Goal: Task Accomplishment & Management: Manage account settings

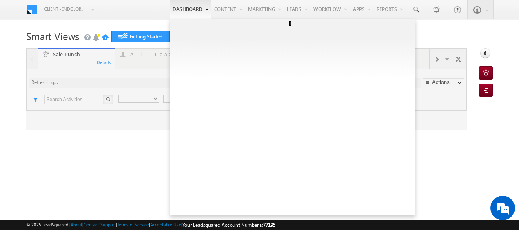
type input "Any Owner"
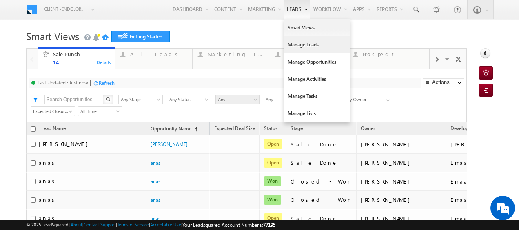
click at [296, 47] on link "Manage Leads" at bounding box center [316, 44] width 65 height 17
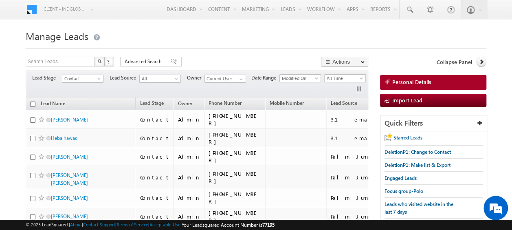
click at [32, 104] on input "checkbox" at bounding box center [32, 104] width 5 height 5
checkbox input "true"
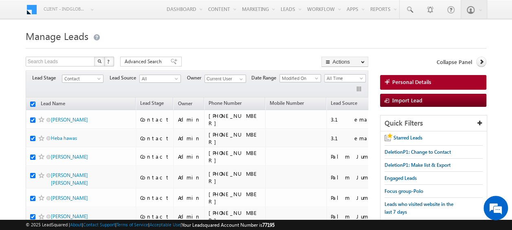
checkbox input "true"
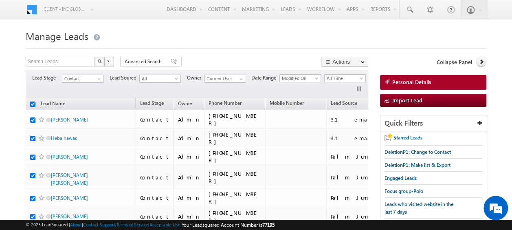
checkbox input "true"
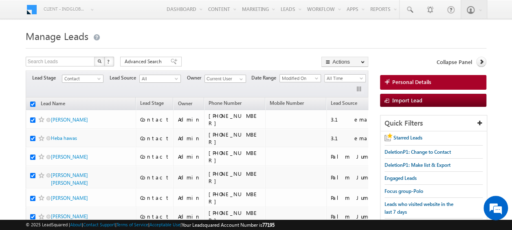
checkbox input "true"
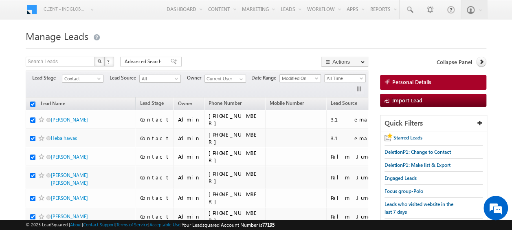
checkbox input "true"
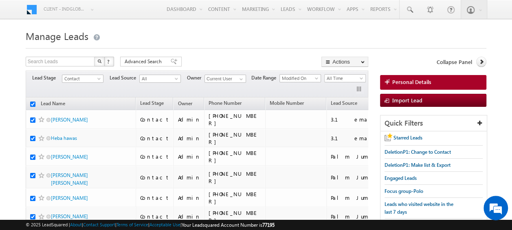
checkbox input "true"
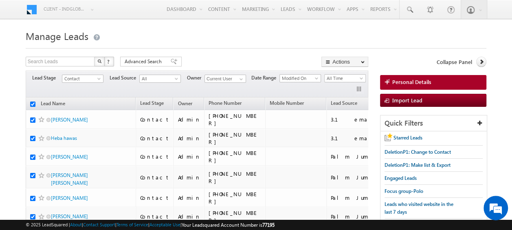
checkbox input "true"
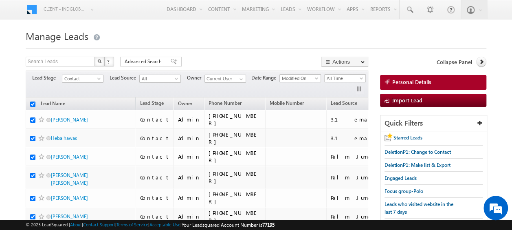
checkbox input "true"
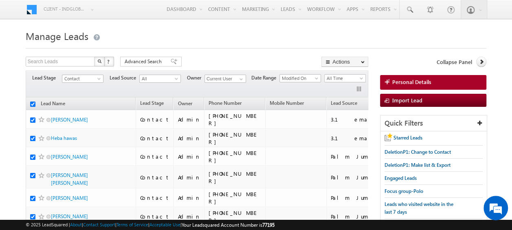
checkbox input "true"
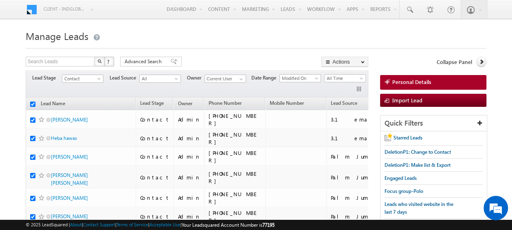
checkbox input "true"
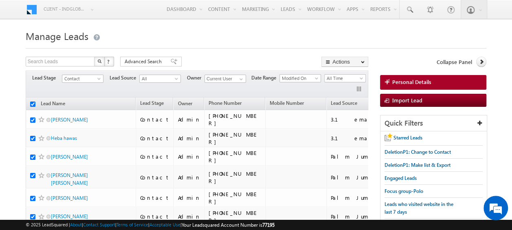
checkbox input "true"
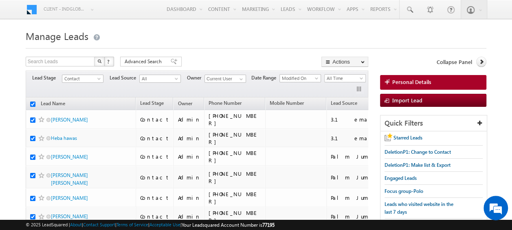
checkbox input "true"
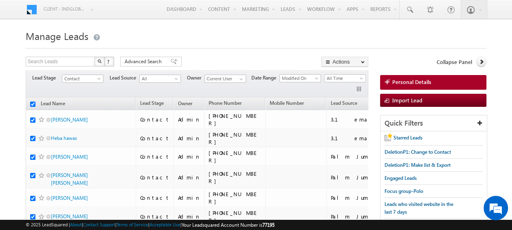
checkbox input "true"
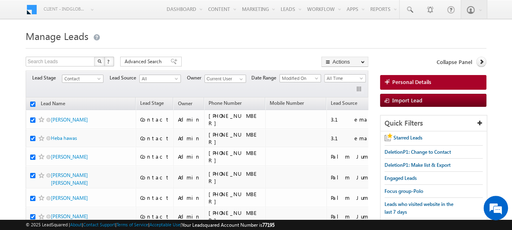
checkbox input "true"
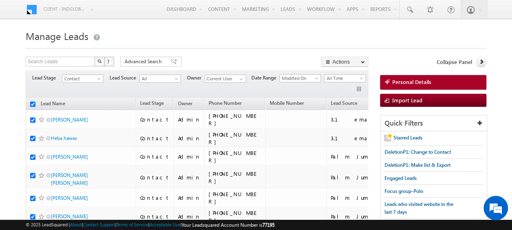
checkbox input "true"
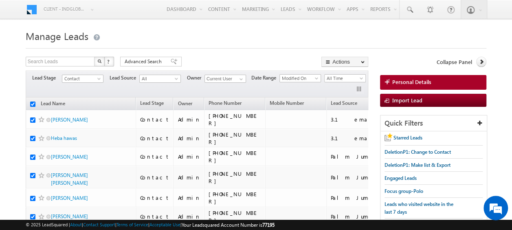
checkbox input "true"
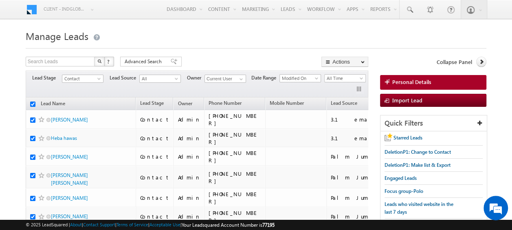
checkbox input "true"
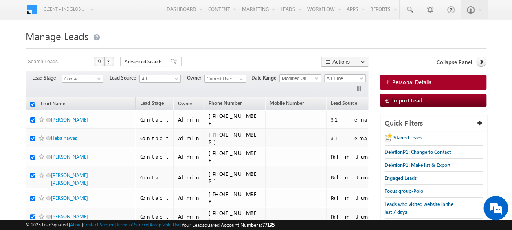
checkbox input "true"
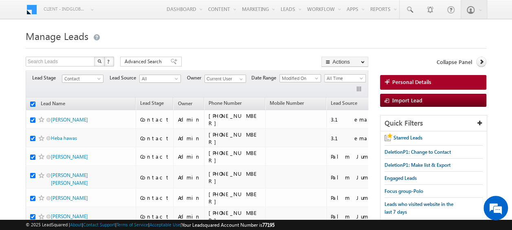
checkbox input "true"
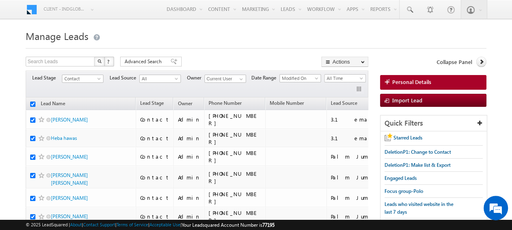
checkbox input "true"
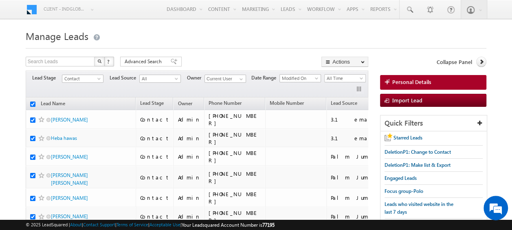
checkbox input "true"
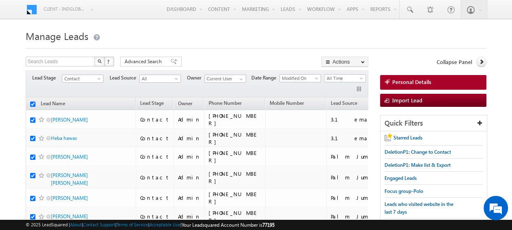
checkbox input "true"
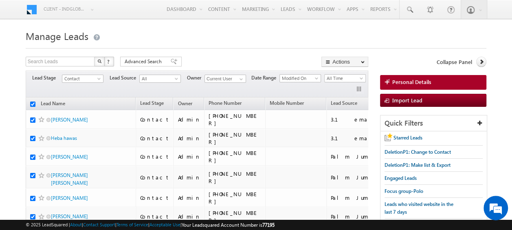
checkbox input "true"
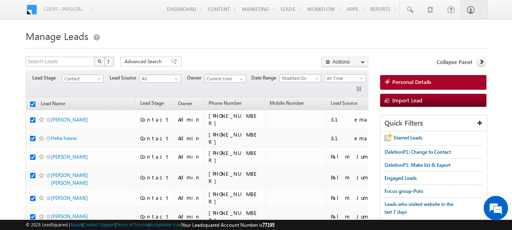
checkbox input "true"
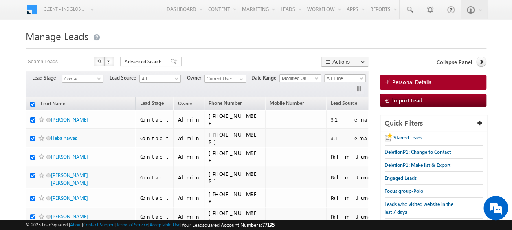
checkbox input "true"
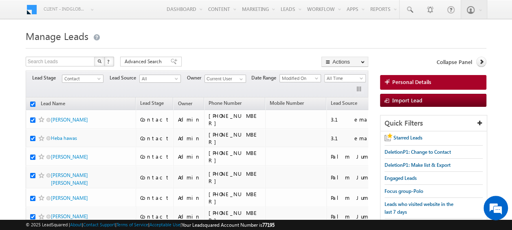
checkbox input "true"
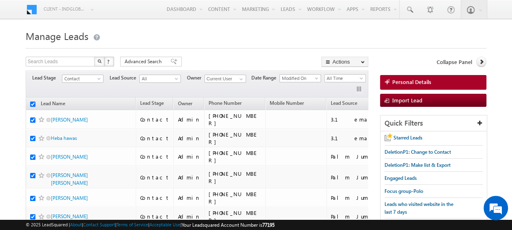
checkbox input "true"
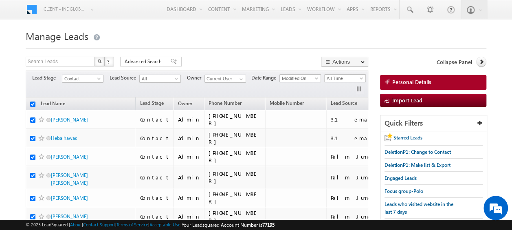
checkbox input "true"
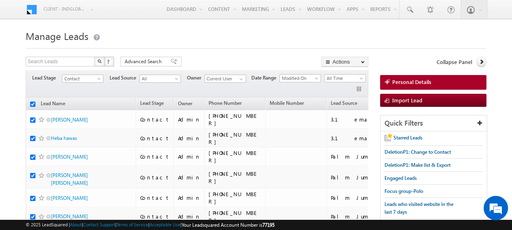
checkbox input "true"
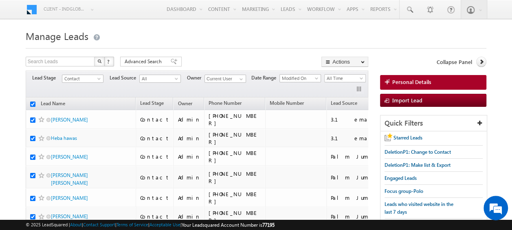
checkbox input "true"
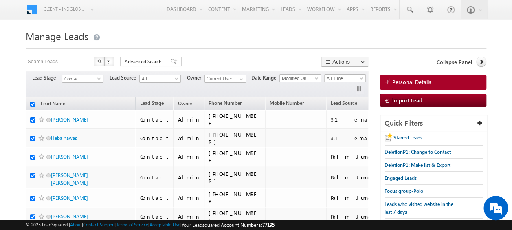
checkbox input "true"
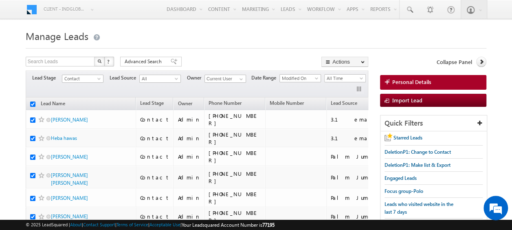
checkbox input "true"
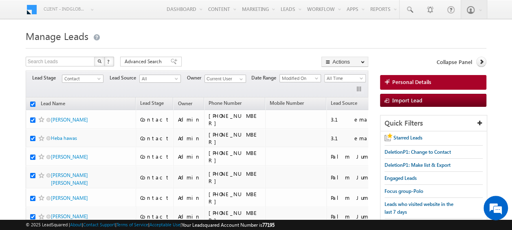
checkbox input "true"
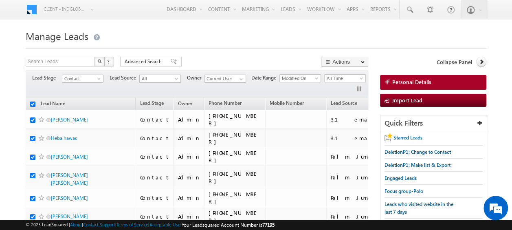
checkbox input "true"
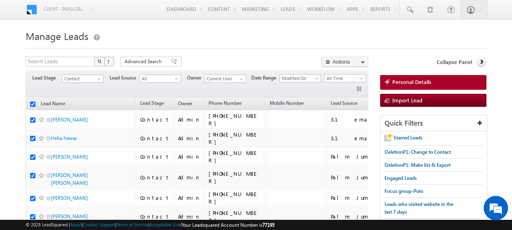
checkbox input "true"
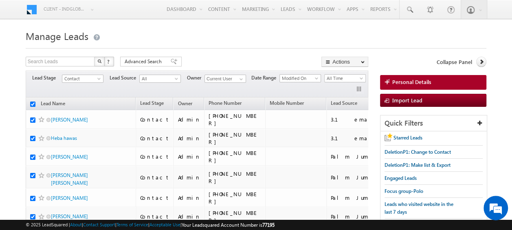
checkbox input "true"
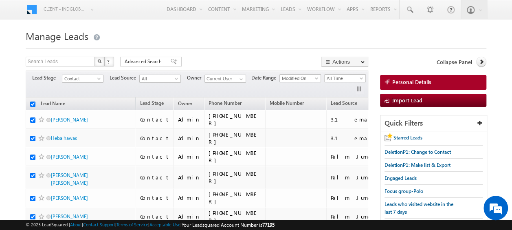
checkbox input "true"
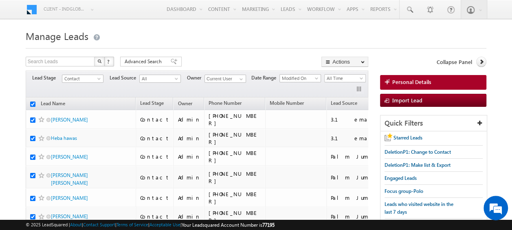
checkbox input "true"
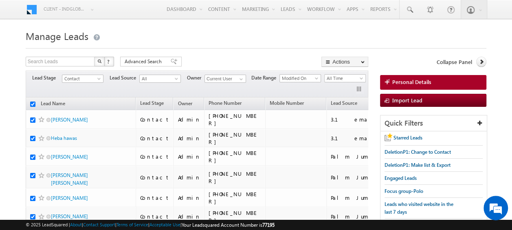
checkbox input "true"
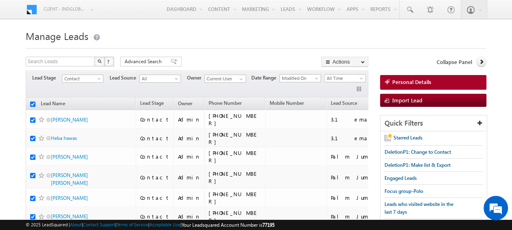
checkbox input "true"
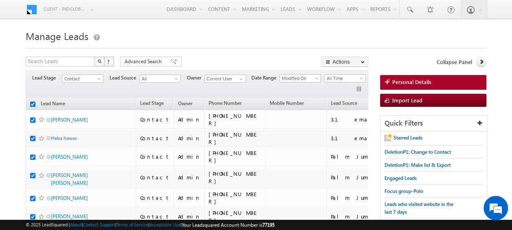
checkbox input "true"
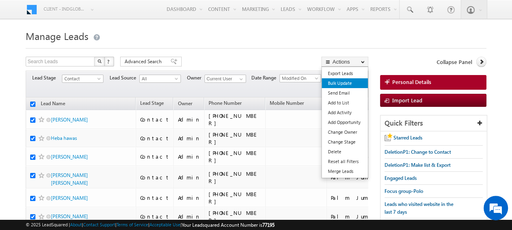
click at [347, 83] on link "Bulk Update" at bounding box center [345, 83] width 46 height 10
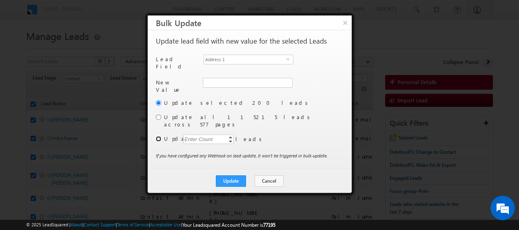
click at [157, 136] on input "radio" at bounding box center [158, 138] width 5 height 5
click at [198, 135] on div "Enter Count" at bounding box center [198, 139] width 31 height 9
click at [289, 57] on span "select" at bounding box center [289, 59] width 7 height 4
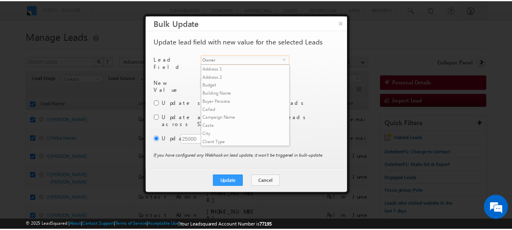
scroll to position [318, 0]
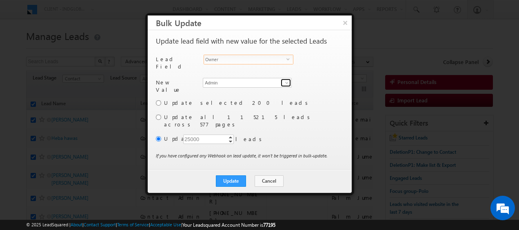
click at [288, 81] on span at bounding box center [286, 82] width 7 height 7
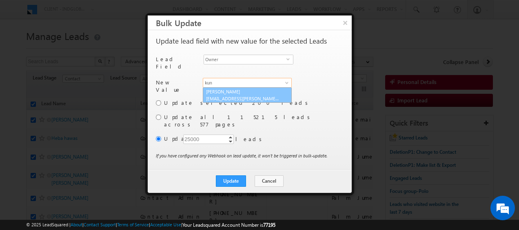
click at [257, 89] on link "Kunal Sehrawat kunal.sehrawat@indglobal.ae" at bounding box center [247, 94] width 89 height 15
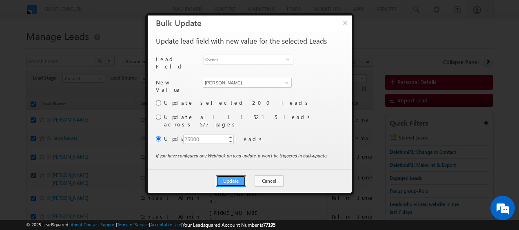
click at [233, 175] on button "Update" at bounding box center [231, 180] width 30 height 11
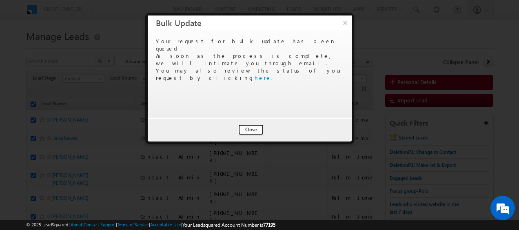
click at [260, 128] on button "Close" at bounding box center [251, 129] width 26 height 11
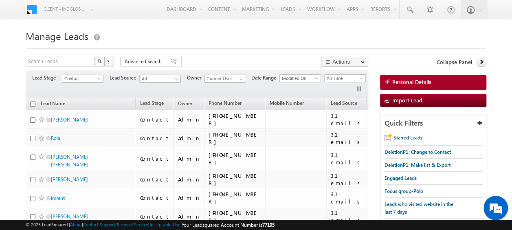
click at [33, 104] on input "checkbox" at bounding box center [32, 104] width 5 height 5
checkbox input "true"
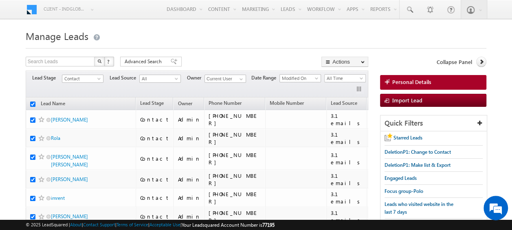
checkbox input "true"
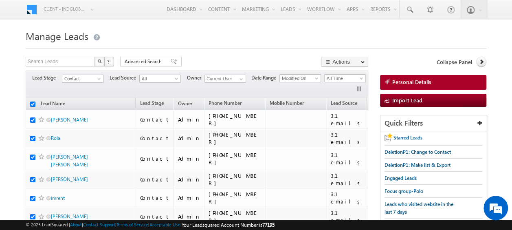
checkbox input "true"
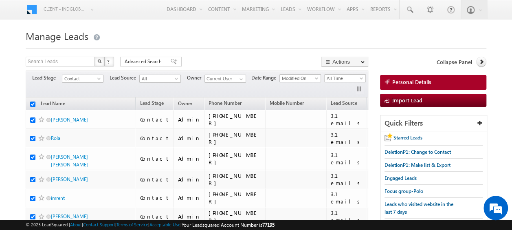
checkbox input "true"
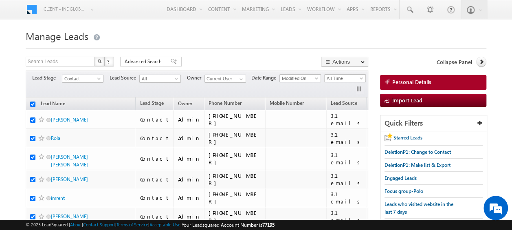
checkbox input "true"
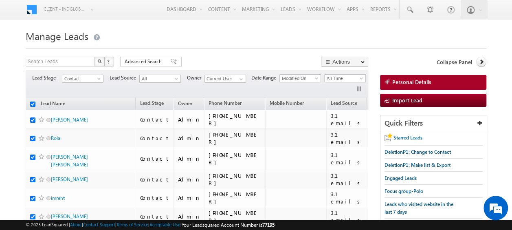
checkbox input "true"
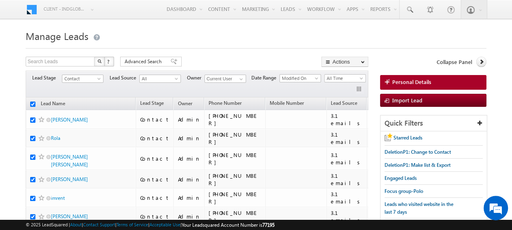
checkbox input "true"
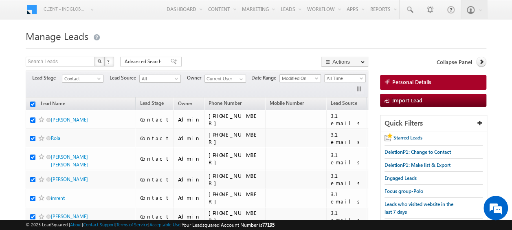
checkbox input "true"
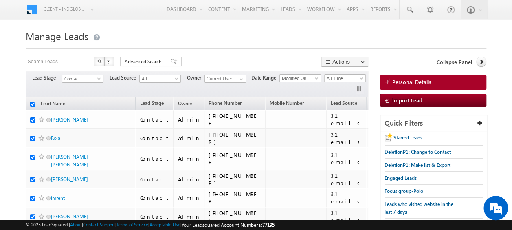
checkbox input "true"
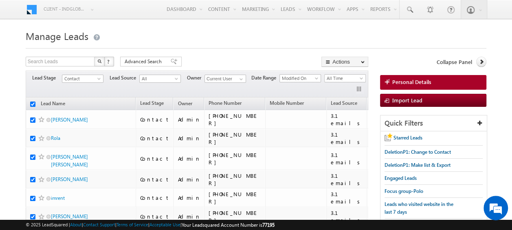
checkbox input "true"
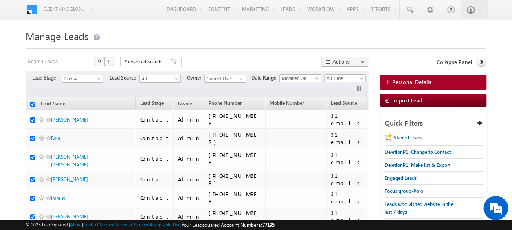
checkbox input "true"
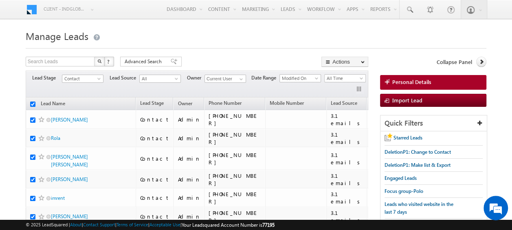
checkbox input "true"
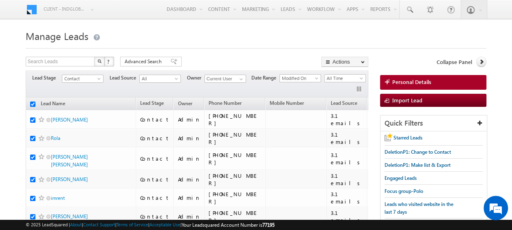
checkbox input "true"
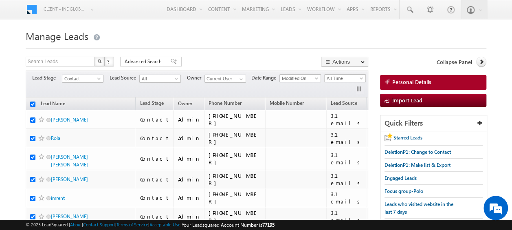
checkbox input "true"
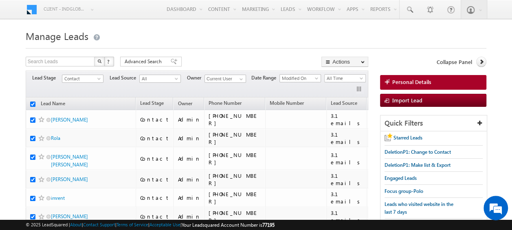
checkbox input "true"
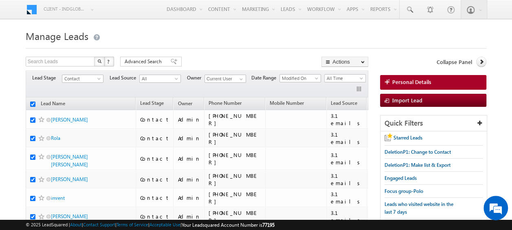
checkbox input "true"
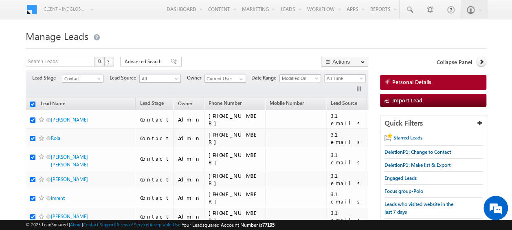
checkbox input "true"
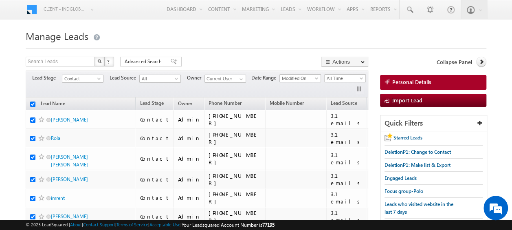
checkbox input "true"
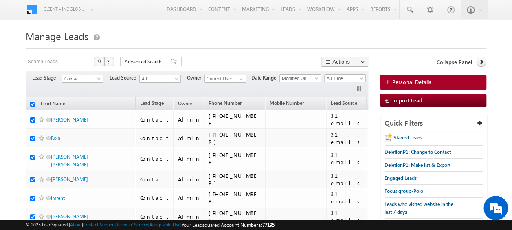
checkbox input "true"
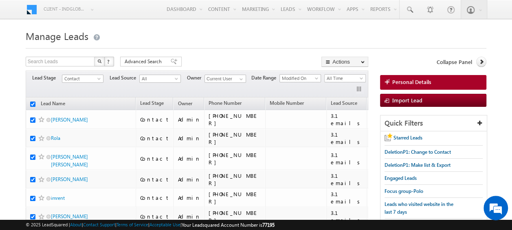
checkbox input "true"
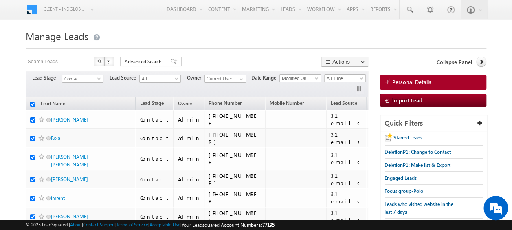
checkbox input "true"
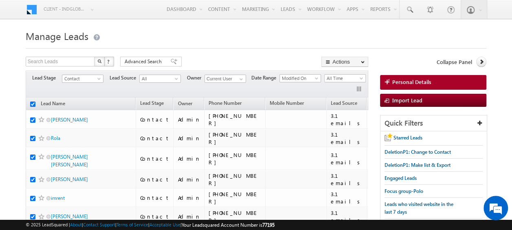
checkbox input "true"
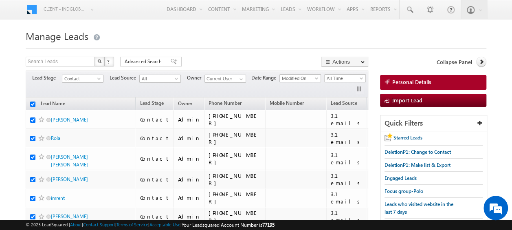
checkbox input "true"
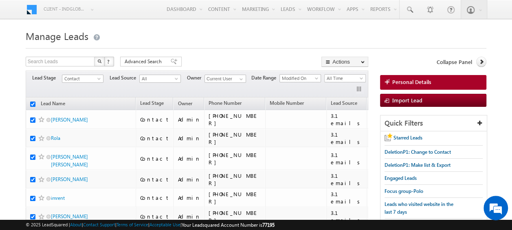
checkbox input "true"
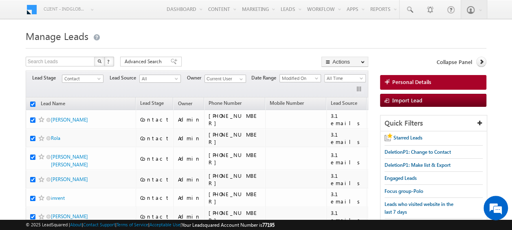
checkbox input "true"
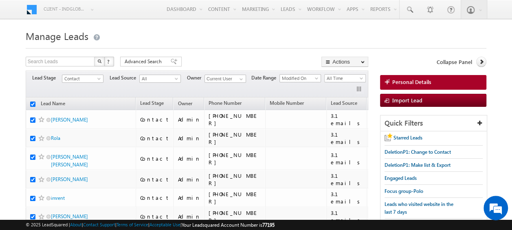
checkbox input "true"
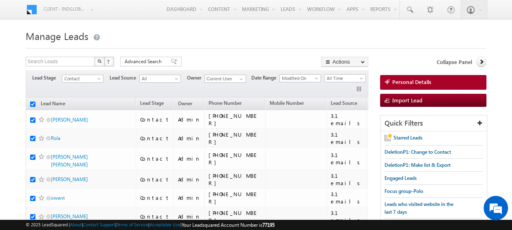
checkbox input "true"
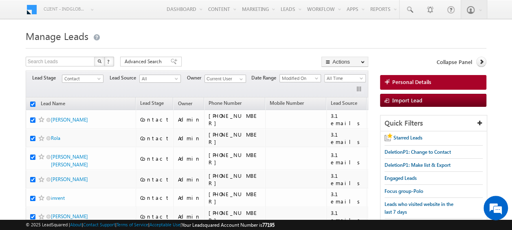
checkbox input "true"
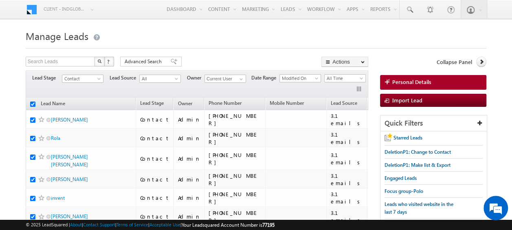
checkbox input "true"
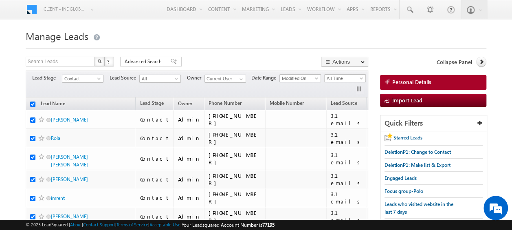
checkbox input "true"
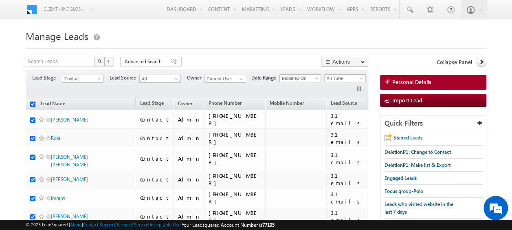
checkbox input "true"
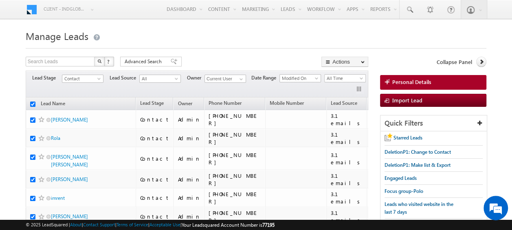
checkbox input "true"
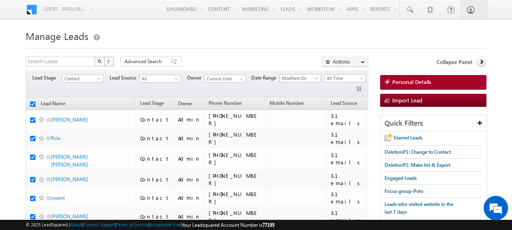
checkbox input "true"
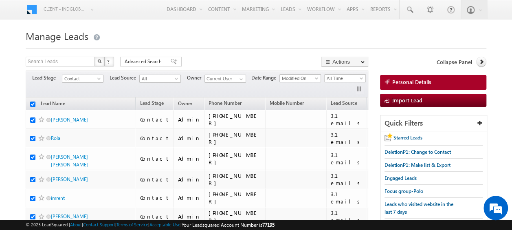
checkbox input "true"
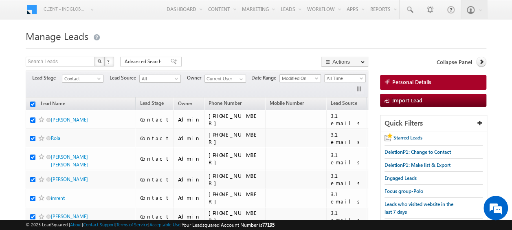
checkbox input "true"
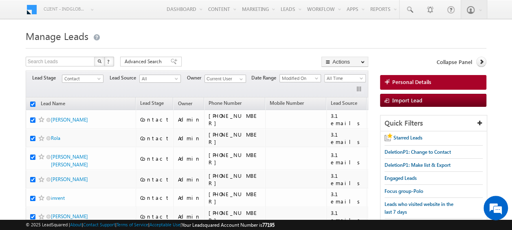
checkbox input "true"
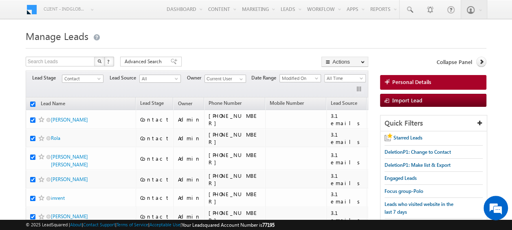
checkbox input "true"
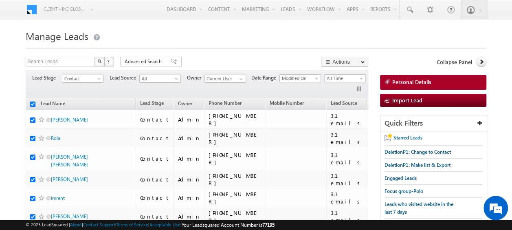
checkbox input "true"
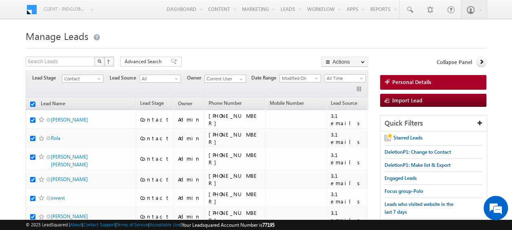
checkbox input "true"
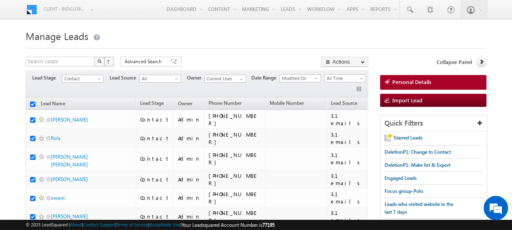
checkbox input "true"
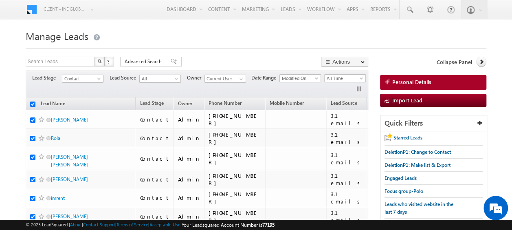
checkbox input "true"
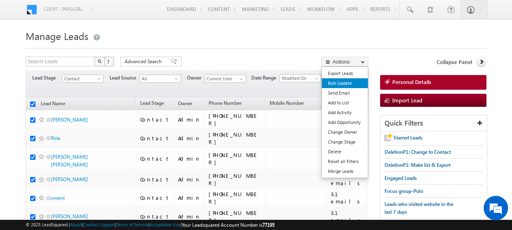
click at [343, 82] on link "Bulk Update" at bounding box center [345, 83] width 46 height 10
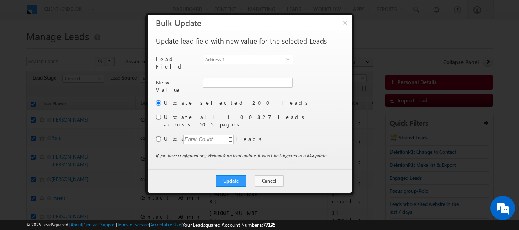
click at [287, 60] on span "select" at bounding box center [289, 62] width 7 height 14
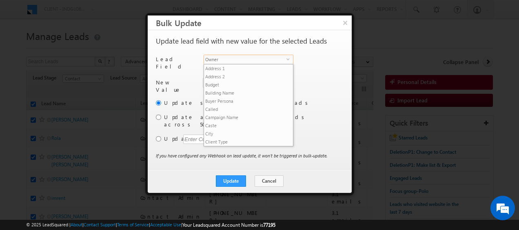
scroll to position [318, 0]
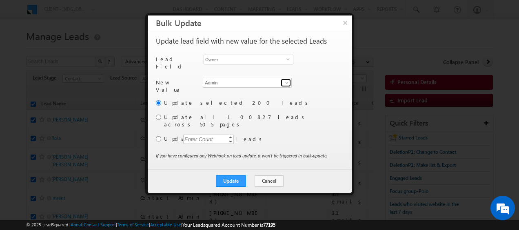
click at [286, 80] on span at bounding box center [286, 82] width 7 height 7
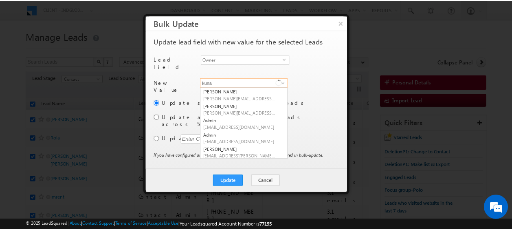
scroll to position [0, 0]
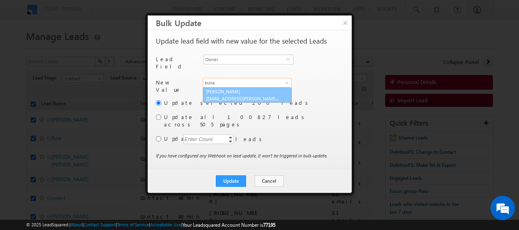
click at [249, 89] on link "Kunal Sehrawat kunal.sehrawat@indglobal.ae" at bounding box center [247, 94] width 89 height 15
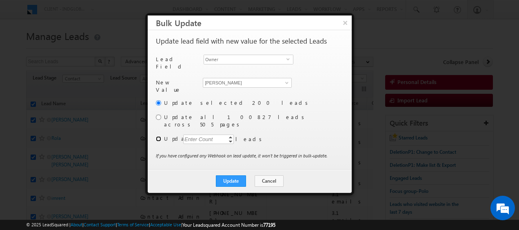
click at [157, 136] on input "radio" at bounding box center [158, 138] width 5 height 5
click at [199, 135] on div "Enter Count" at bounding box center [198, 139] width 31 height 9
click at [236, 175] on button "Update" at bounding box center [231, 180] width 30 height 11
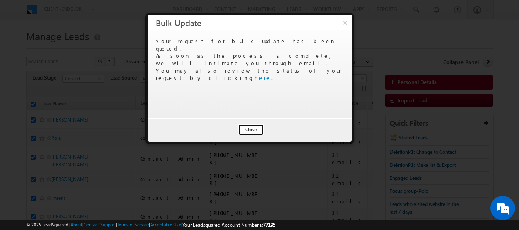
click at [251, 131] on button "Close" at bounding box center [251, 129] width 26 height 11
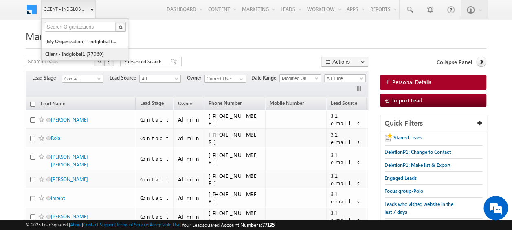
click at [75, 51] on link "Client - indglobal1 (77060)" at bounding box center [82, 54] width 75 height 13
